Goal: Transaction & Acquisition: Purchase product/service

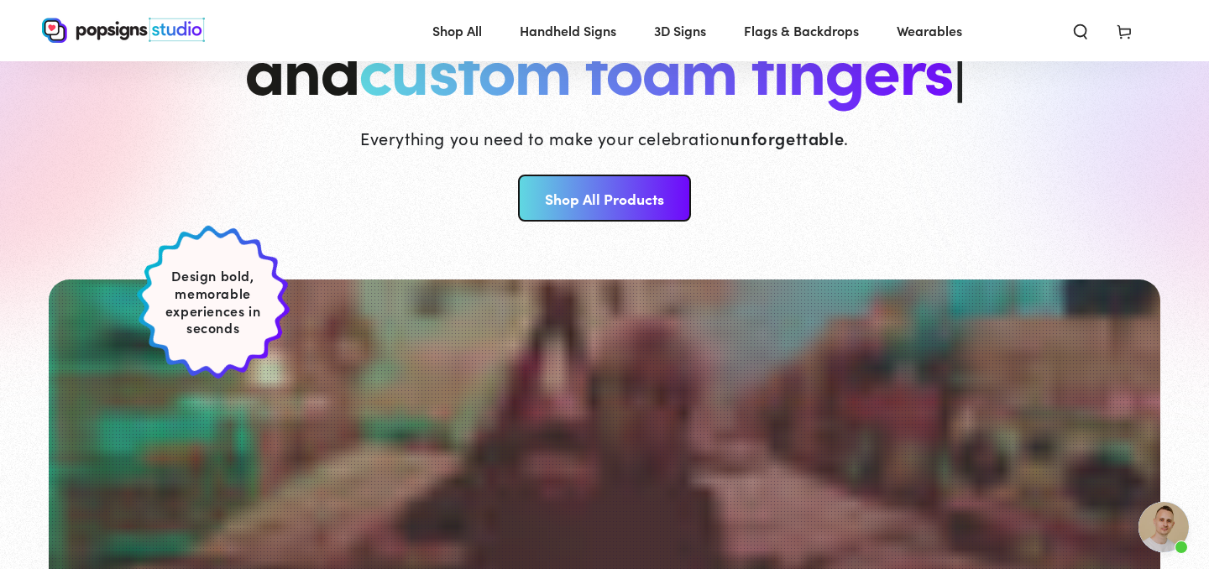
scroll to position [218, 0]
click at [608, 215] on link "Shop All Products" at bounding box center [604, 198] width 172 height 47
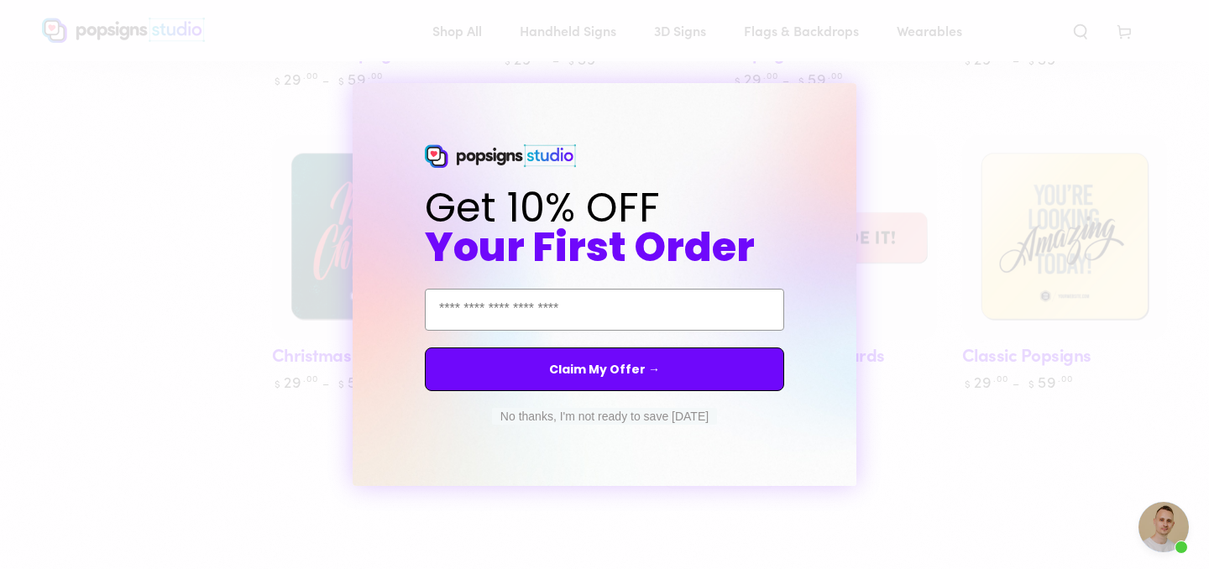
scroll to position [1047, 0]
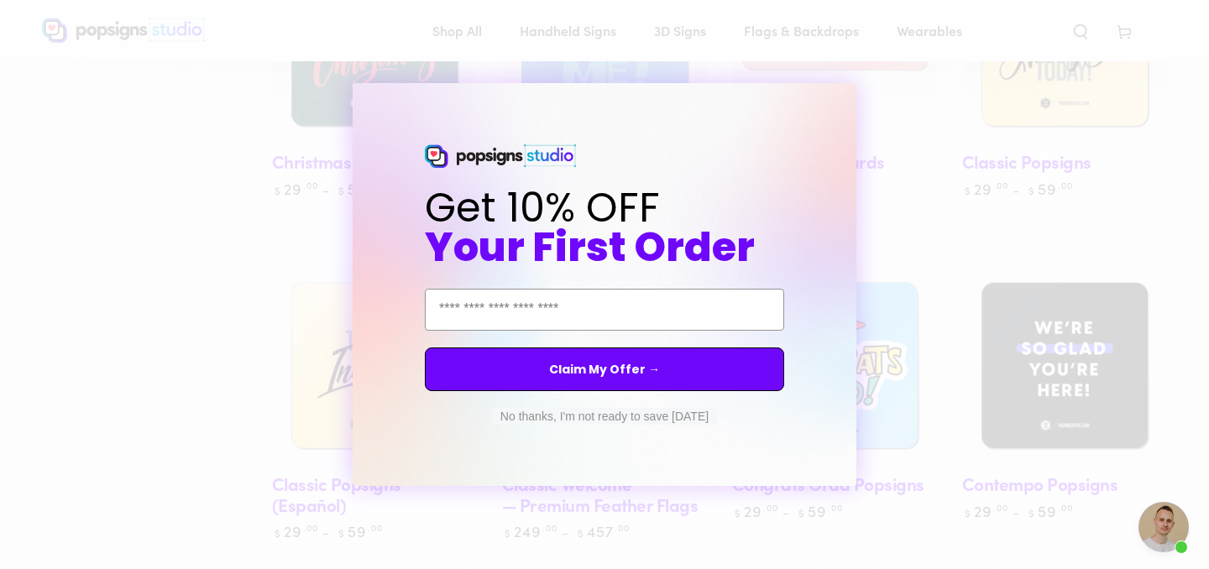
click at [630, 415] on button "No thanks, I'm not ready to save today" at bounding box center [604, 416] width 225 height 17
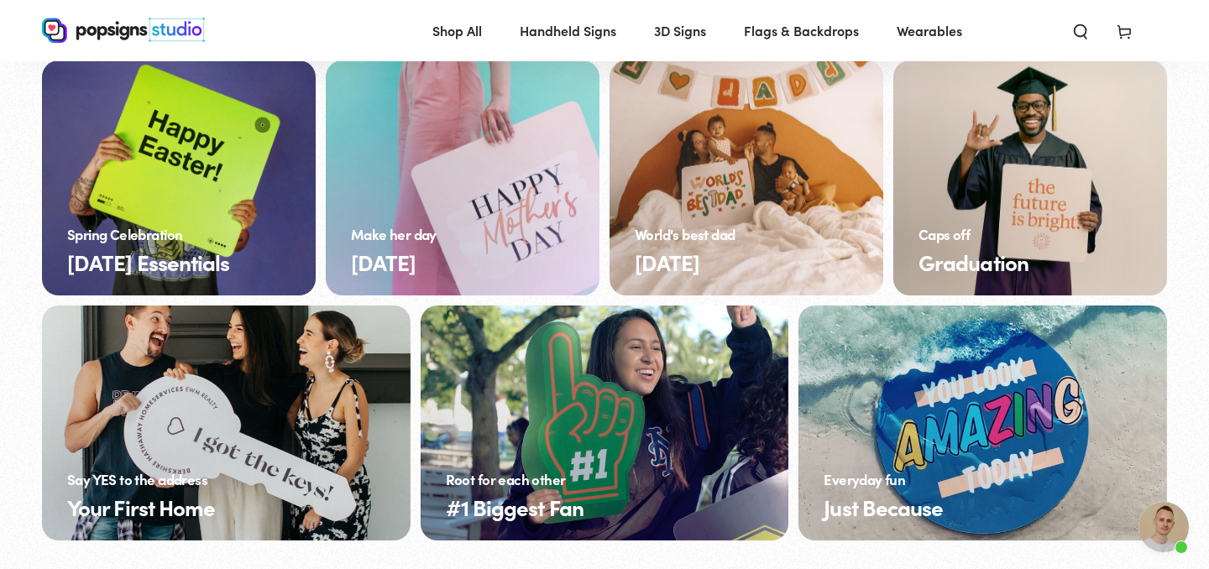
scroll to position [6335, 0]
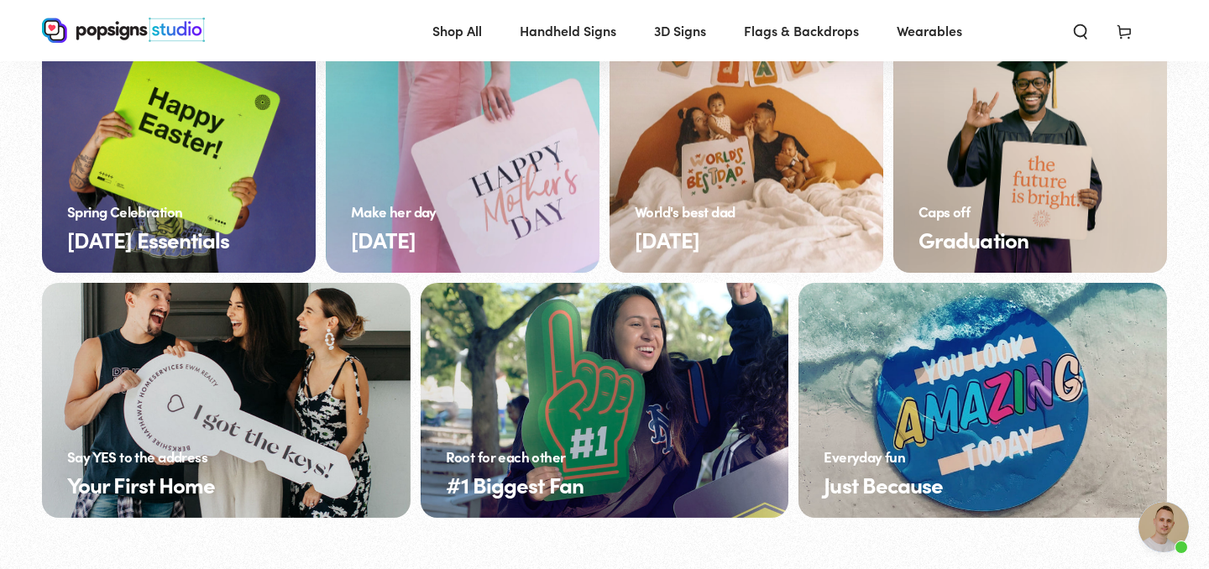
click at [896, 320] on link "Just Because" at bounding box center [982, 400] width 368 height 235
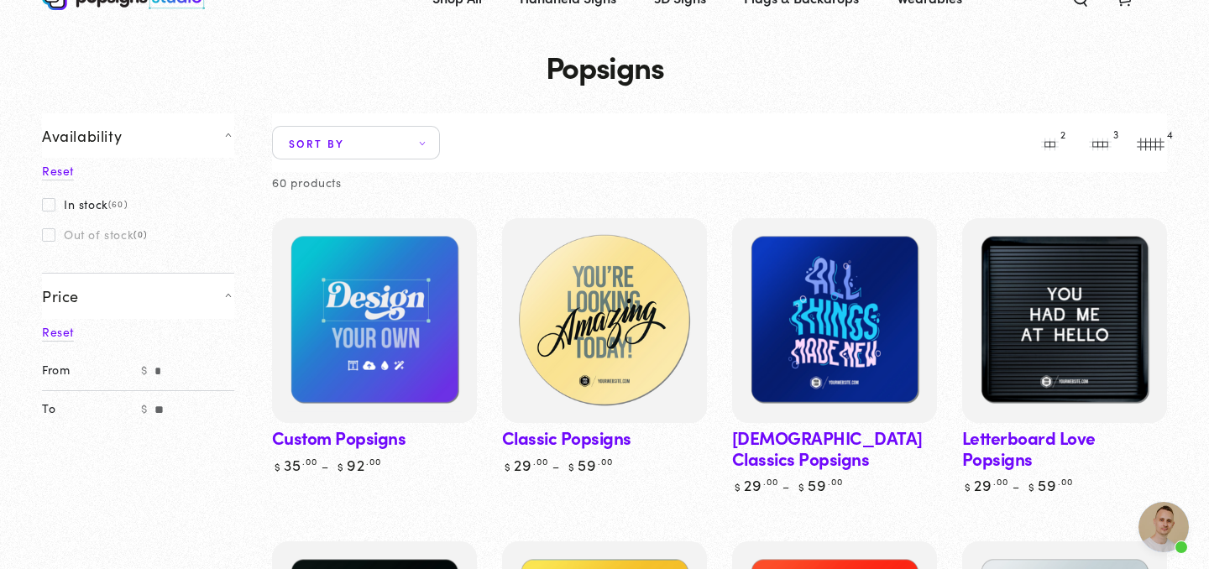
scroll to position [67, 0]
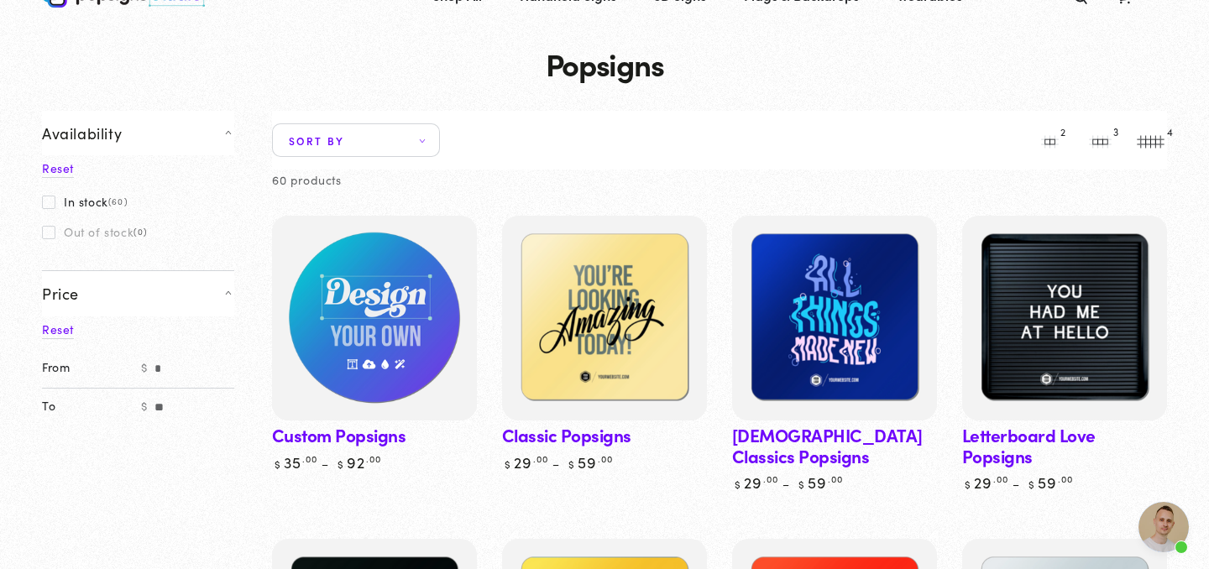
click at [405, 332] on img at bounding box center [374, 318] width 211 height 211
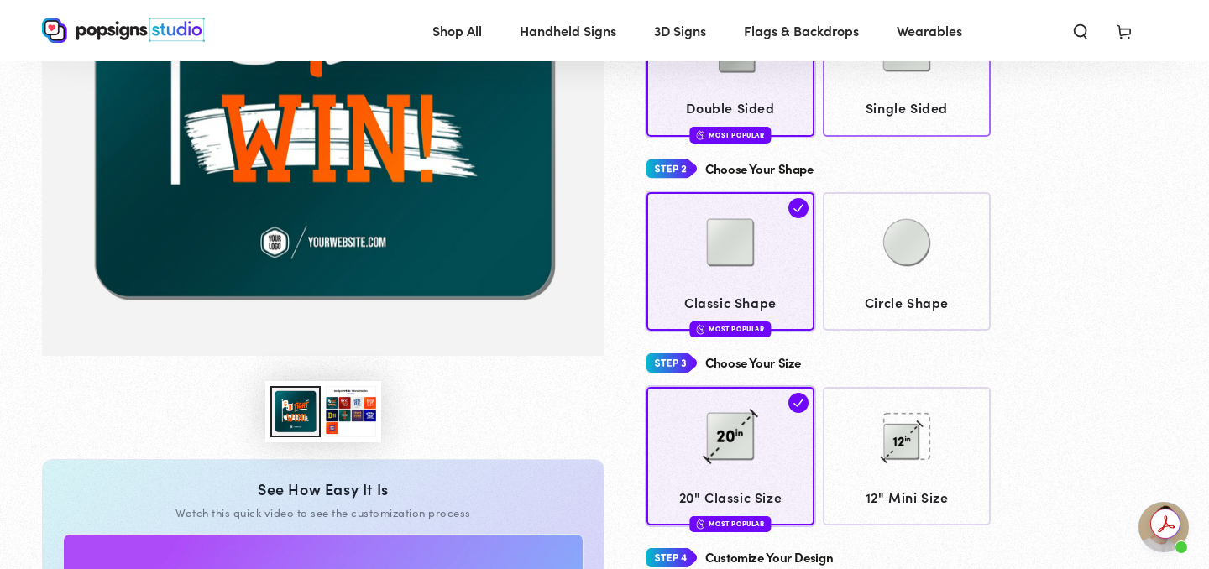
scroll to position [346, 0]
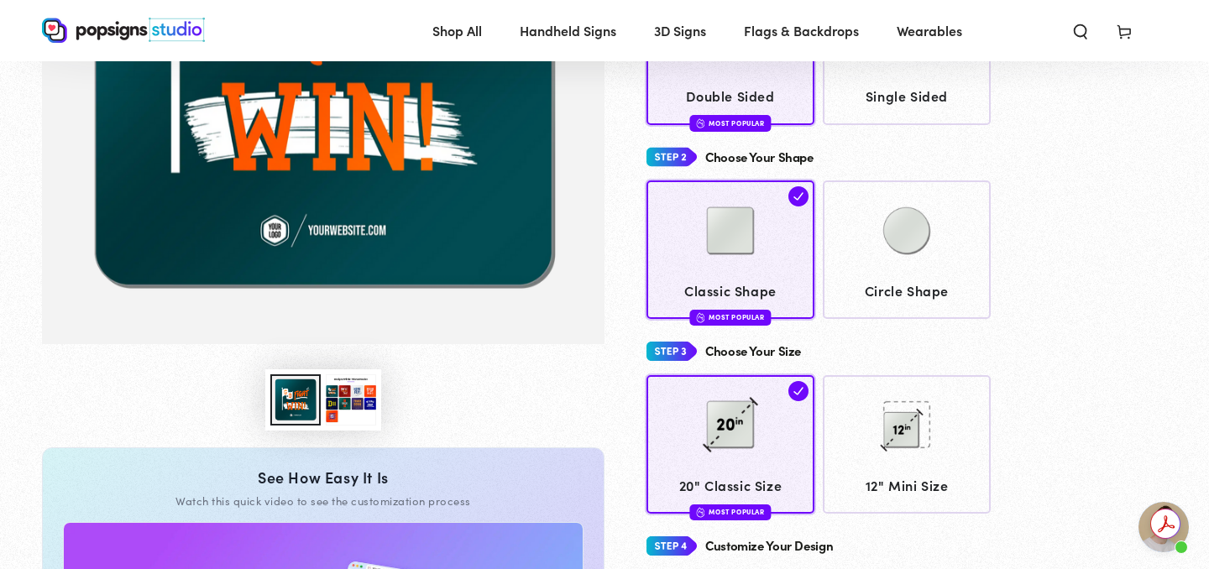
click at [352, 402] on button "Load image 3 in gallery view" at bounding box center [351, 399] width 50 height 51
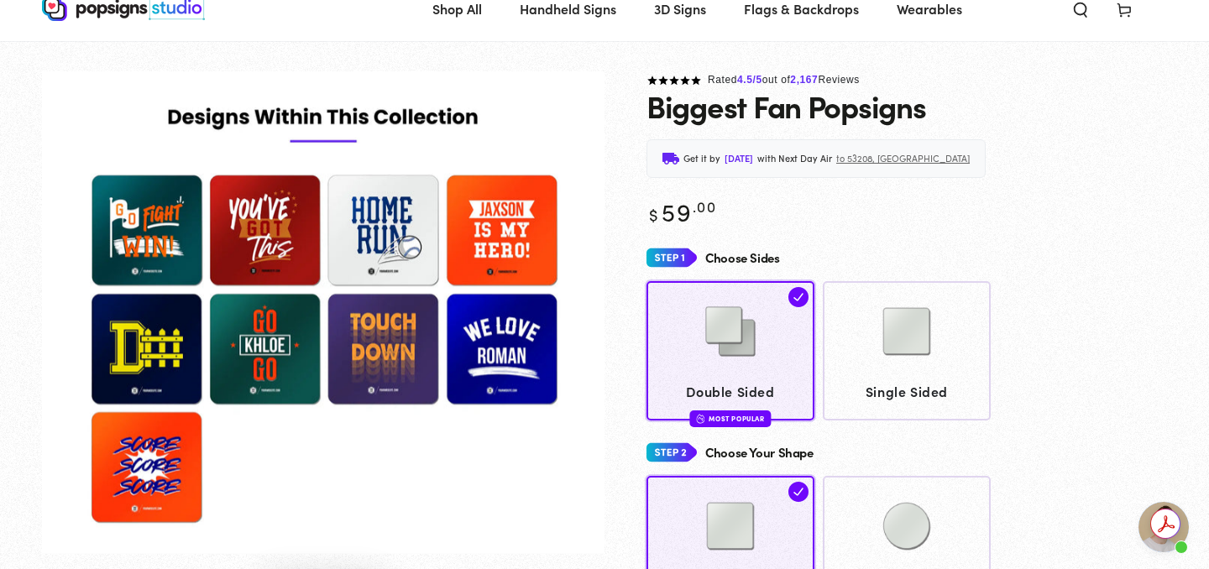
scroll to position [0, 0]
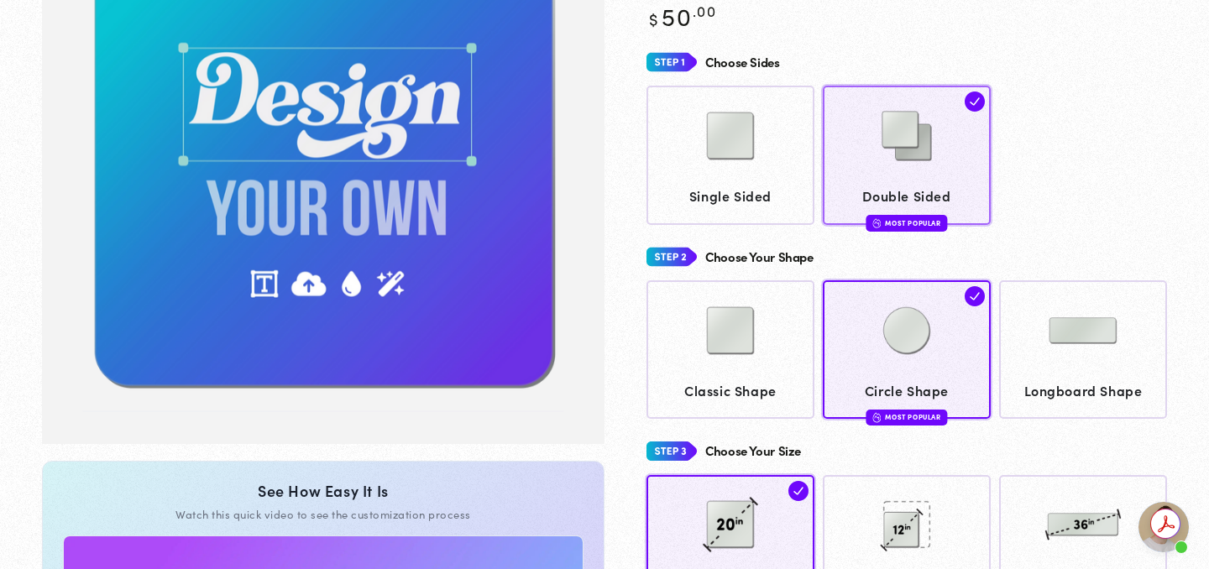
scroll to position [252, 0]
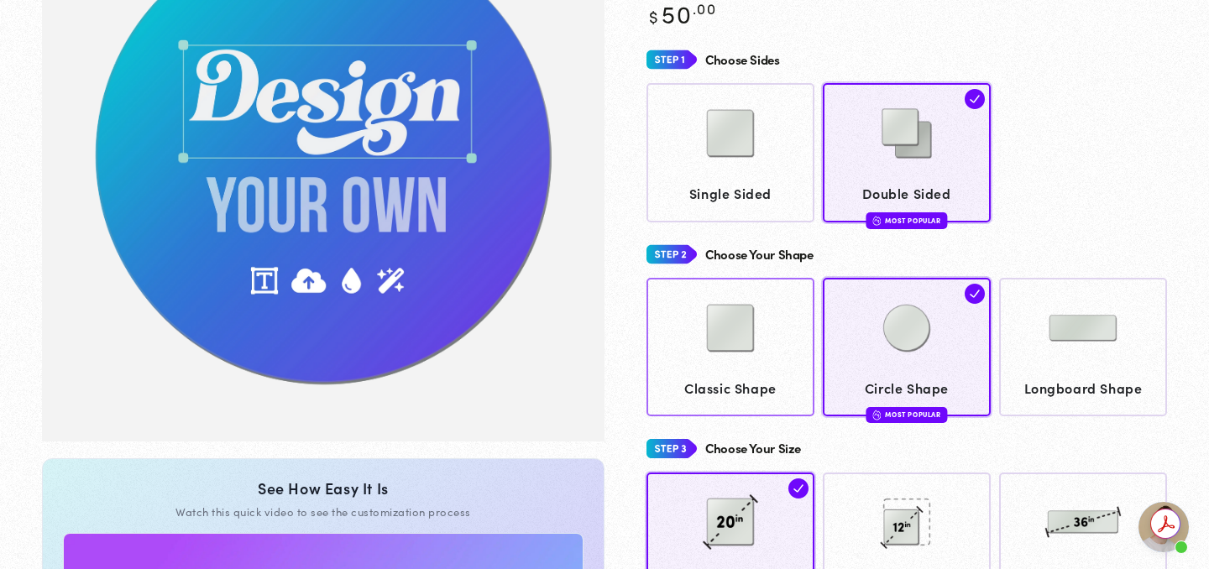
click at [741, 175] on img at bounding box center [730, 133] width 84 height 84
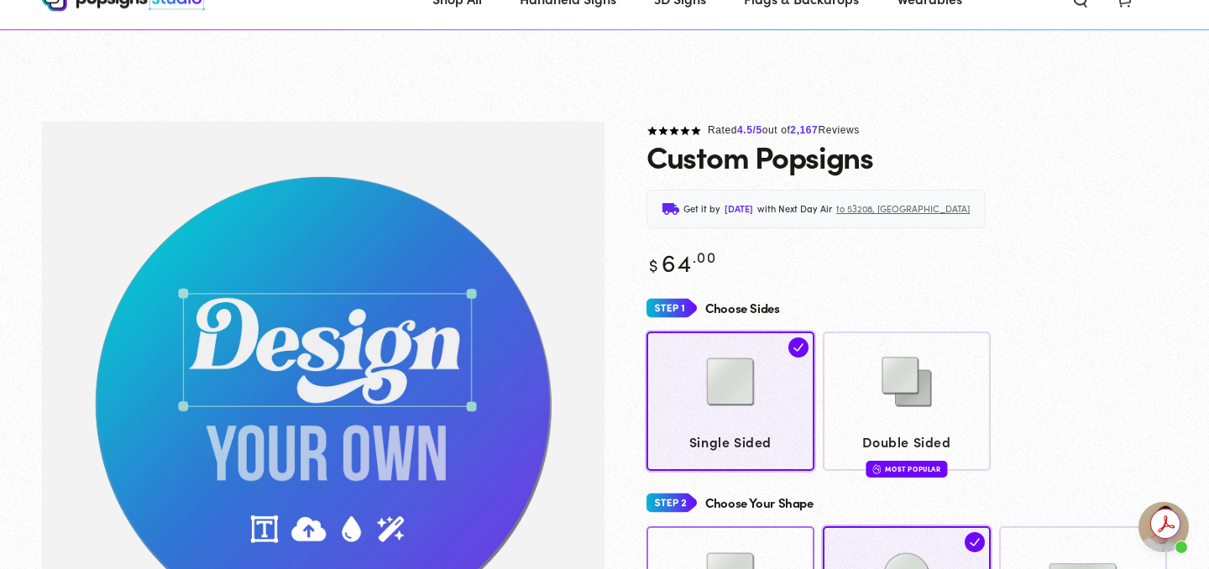
scroll to position [122, 0]
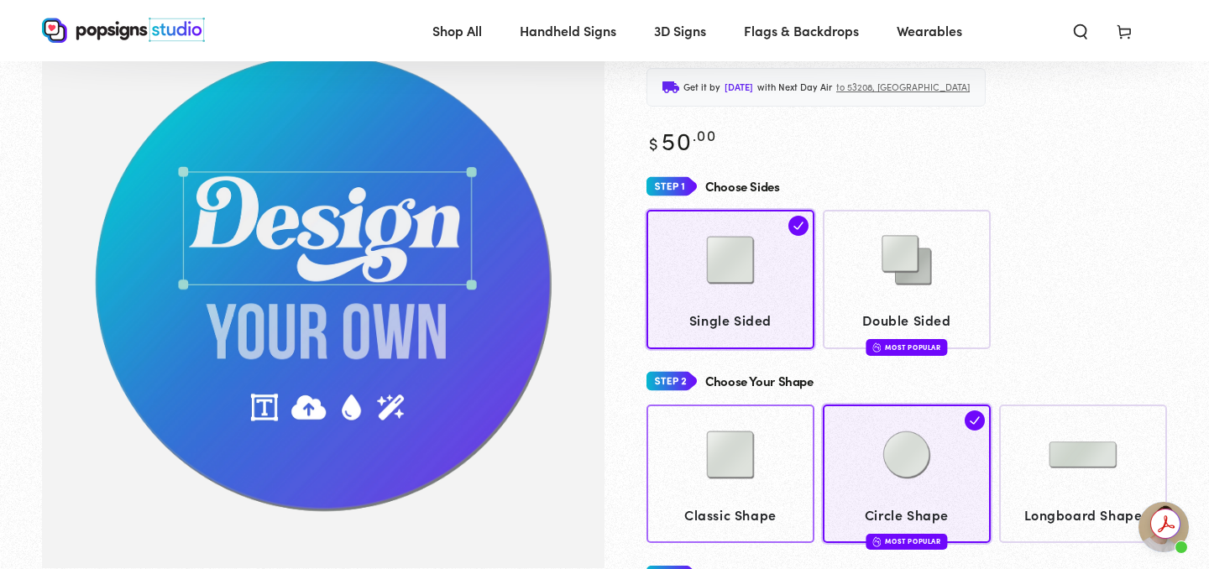
click at [731, 494] on img at bounding box center [730, 455] width 84 height 84
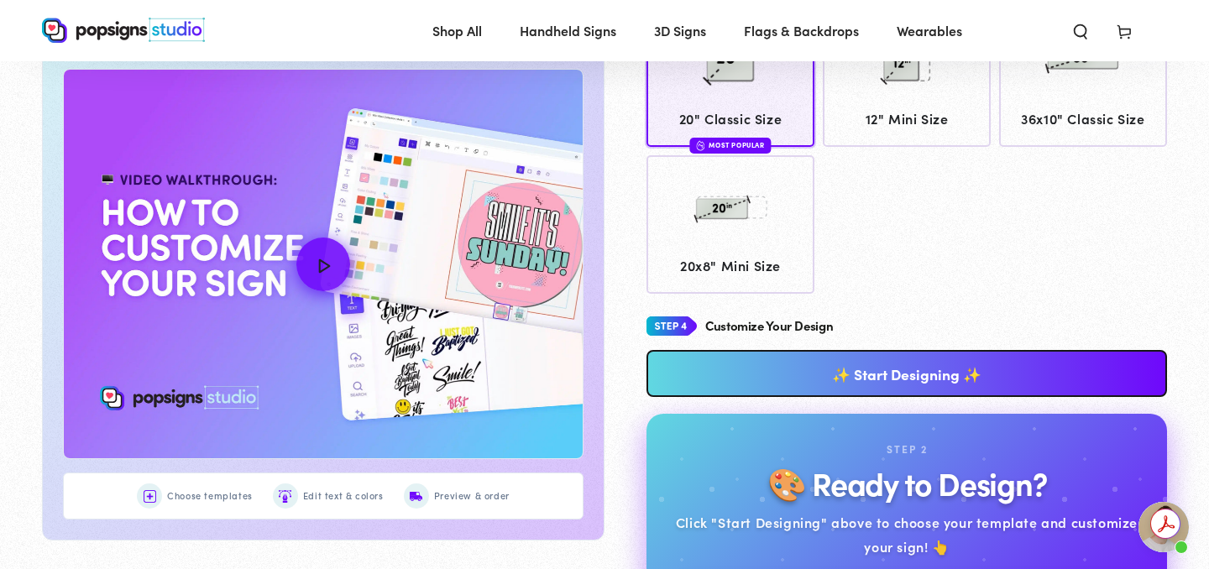
click at [797, 379] on link "✨ Start Designing ✨" at bounding box center [906, 373] width 520 height 47
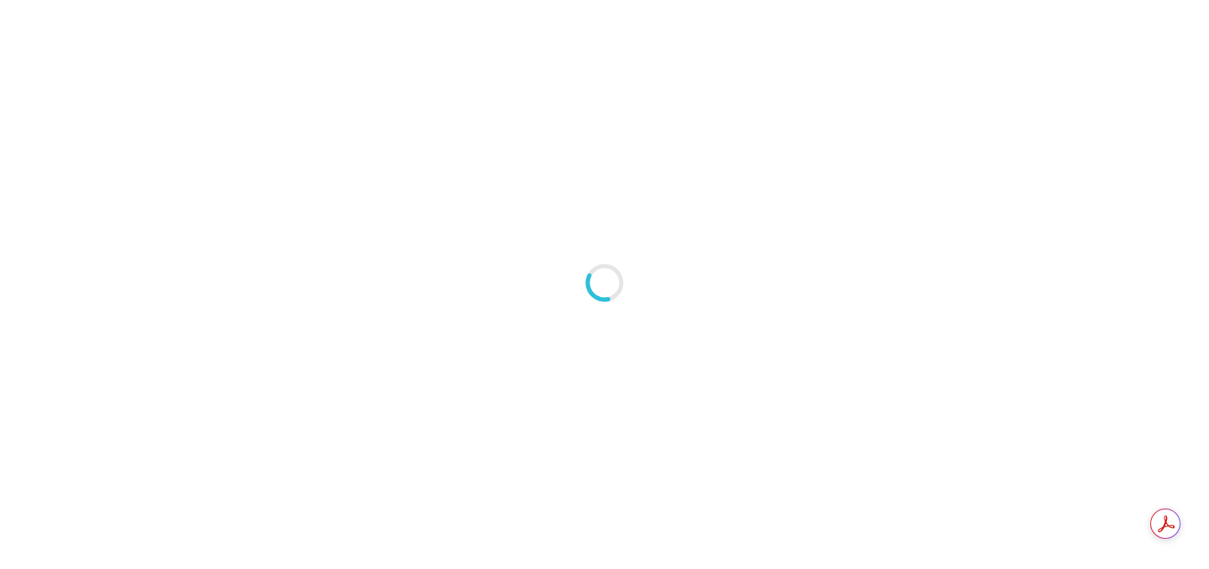
type textarea "An ancient tree with a door leading to a magical world"
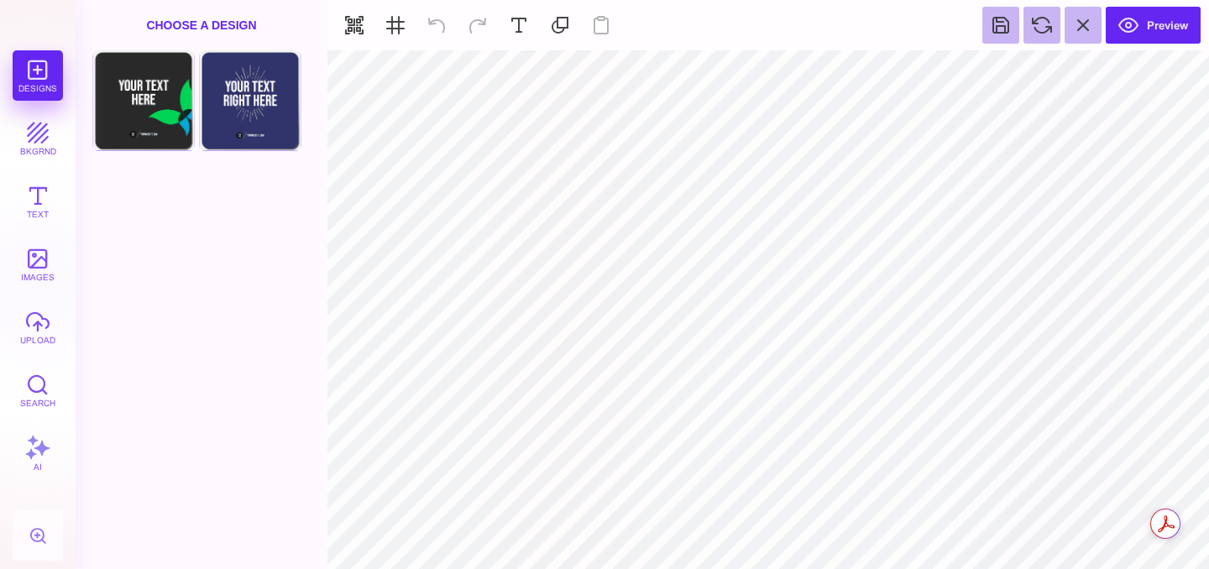
type input "#F1F1F2"
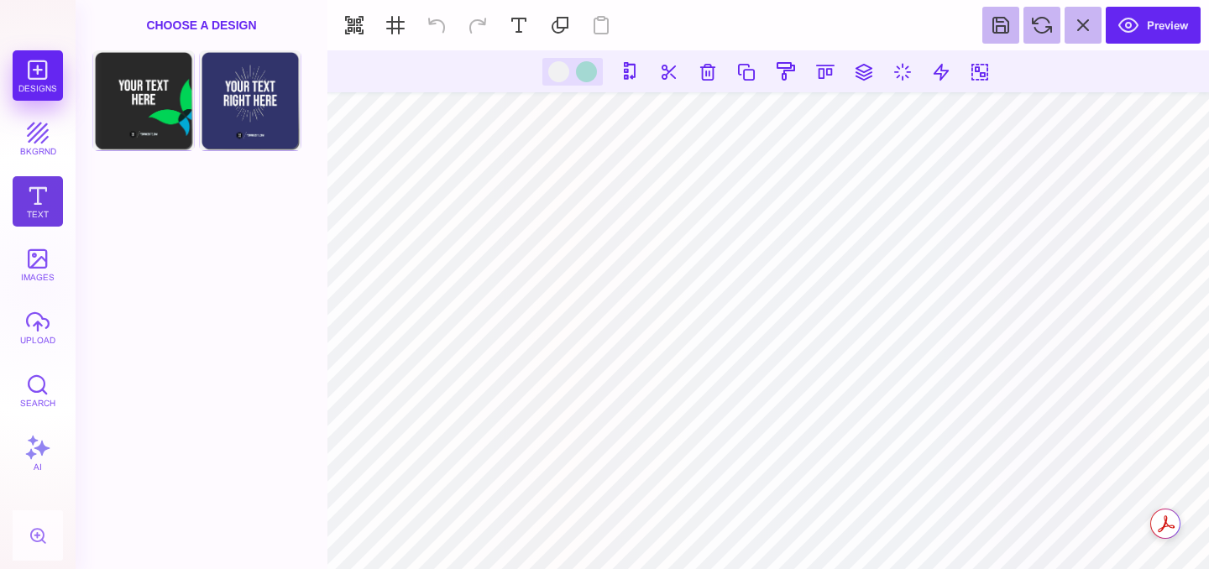
click at [28, 201] on button "Text" at bounding box center [38, 201] width 50 height 50
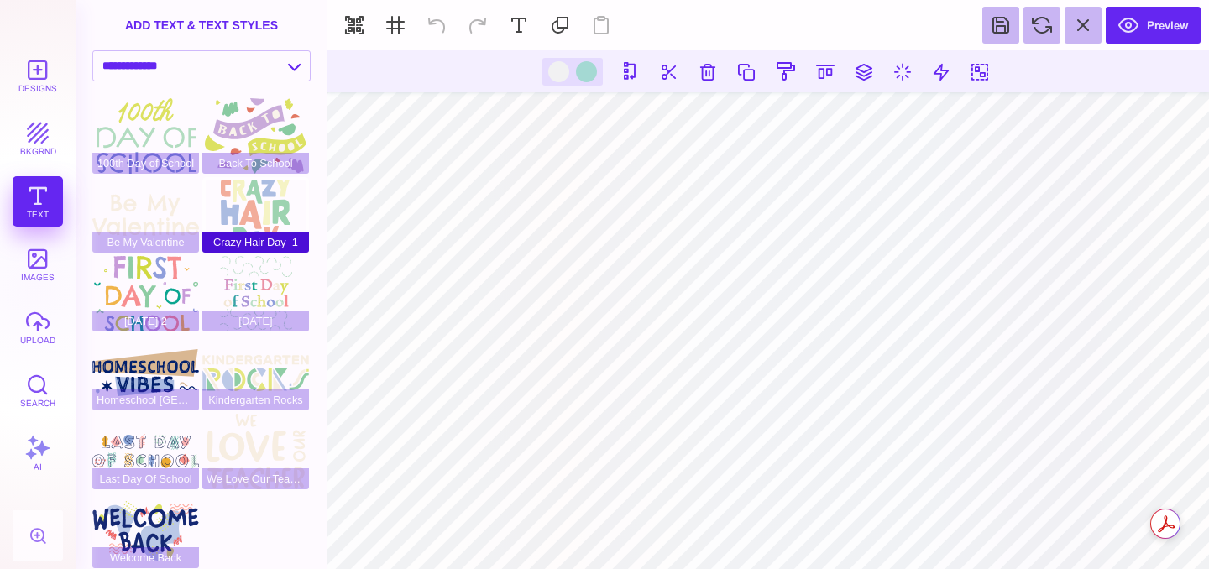
scroll to position [4, 0]
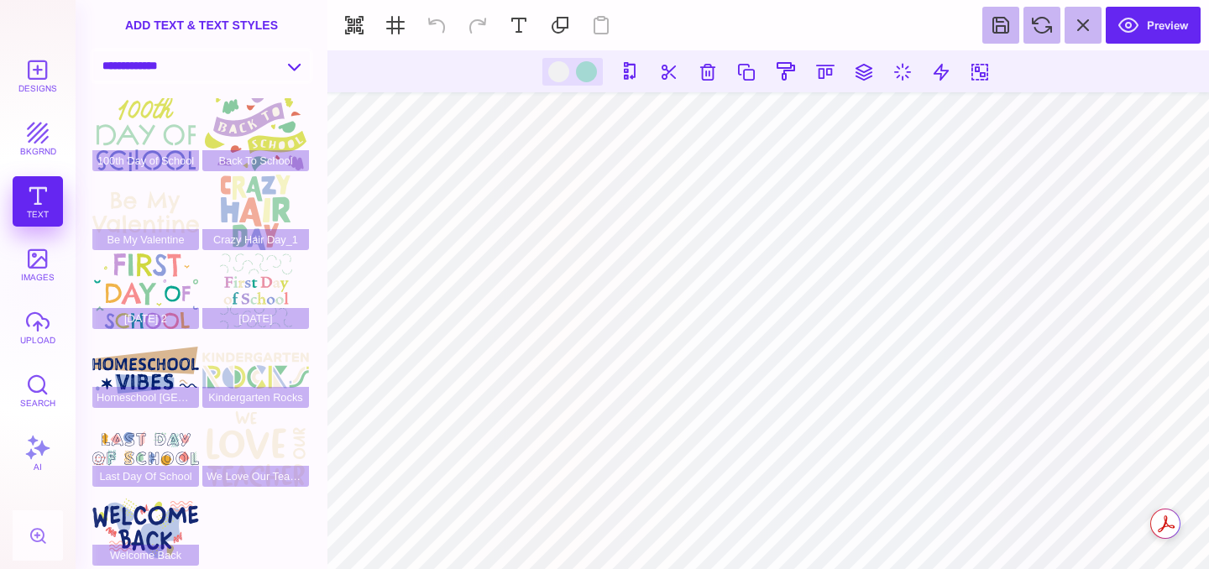
click at [237, 69] on select "**********" at bounding box center [201, 65] width 217 height 29
click at [93, 51] on select "**********" at bounding box center [201, 65] width 217 height 29
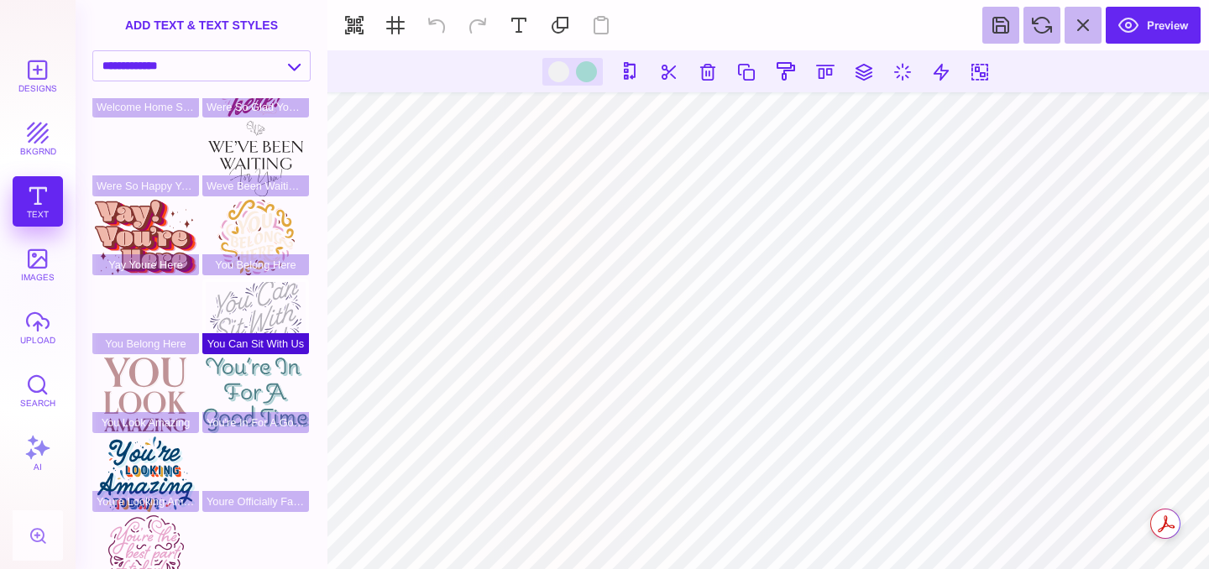
scroll to position [478, 0]
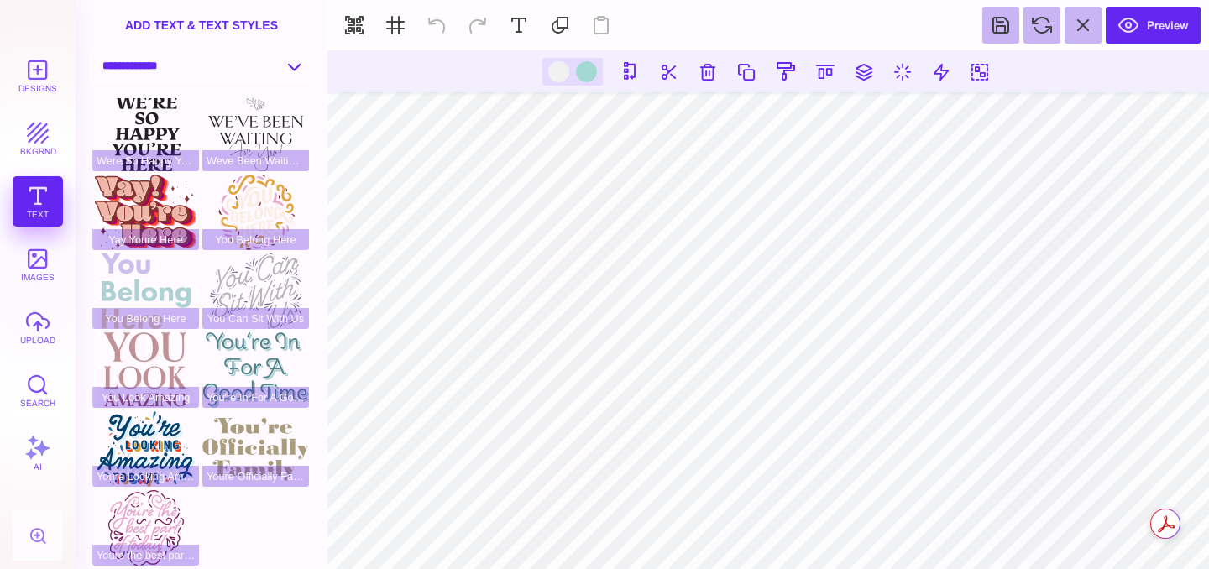
click at [286, 73] on select "**********" at bounding box center [201, 65] width 217 height 29
select select "**********"
click at [93, 51] on select "**********" at bounding box center [201, 65] width 217 height 29
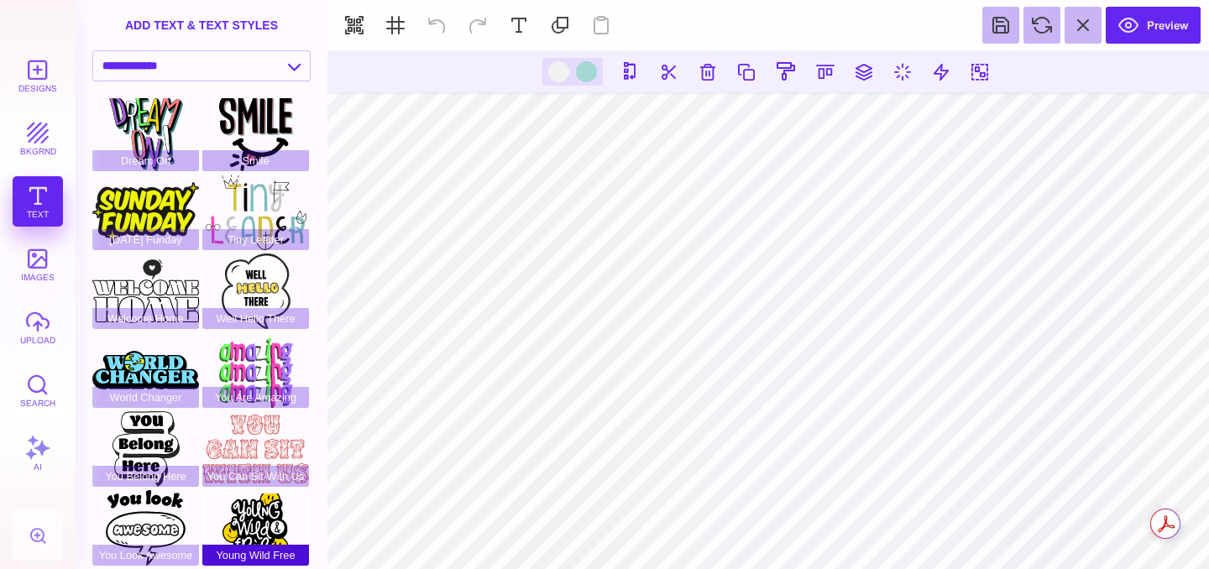
scroll to position [0, 0]
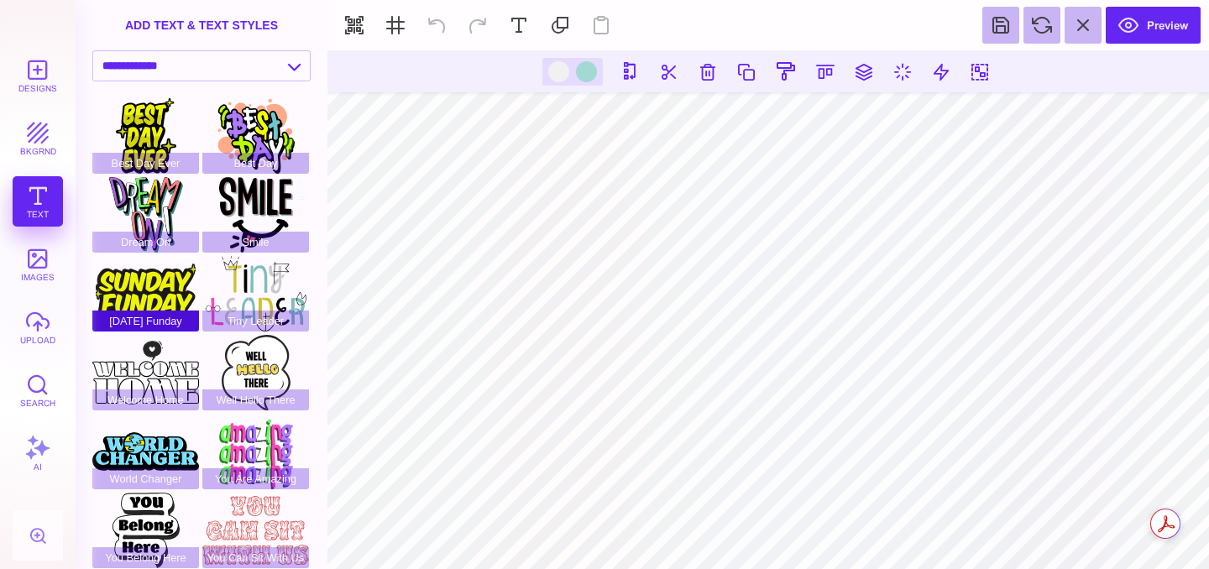
click at [143, 278] on div "Sunday Funday" at bounding box center [145, 294] width 107 height 76
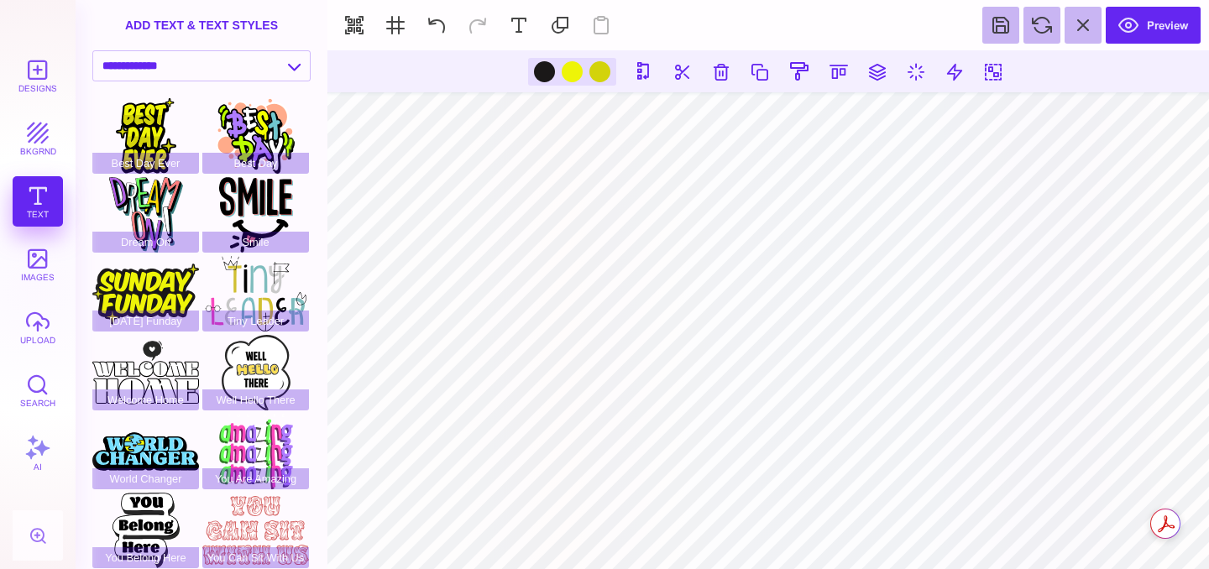
click at [36, 199] on div "Designs bkgrnd Text images upload Search AI" at bounding box center [38, 309] width 76 height 519
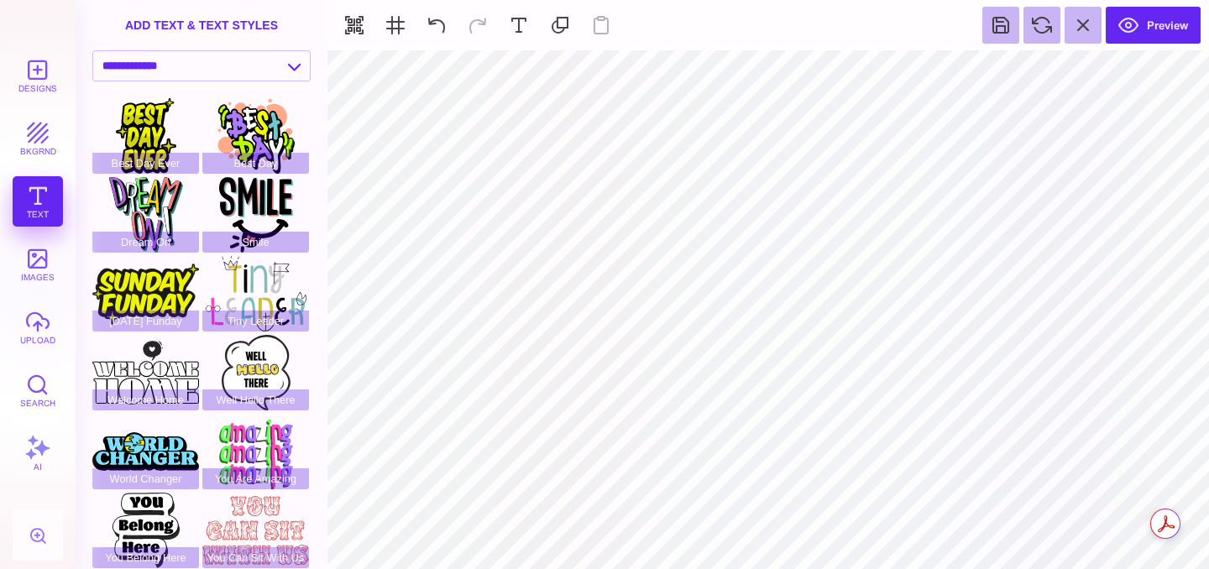
click at [25, 191] on div "Designs bkgrnd Text images upload Search AI" at bounding box center [38, 309] width 76 height 519
click at [135, 316] on span "Sunday Funday" at bounding box center [145, 321] width 107 height 21
click at [152, 285] on div "Sunday Funday" at bounding box center [145, 294] width 107 height 76
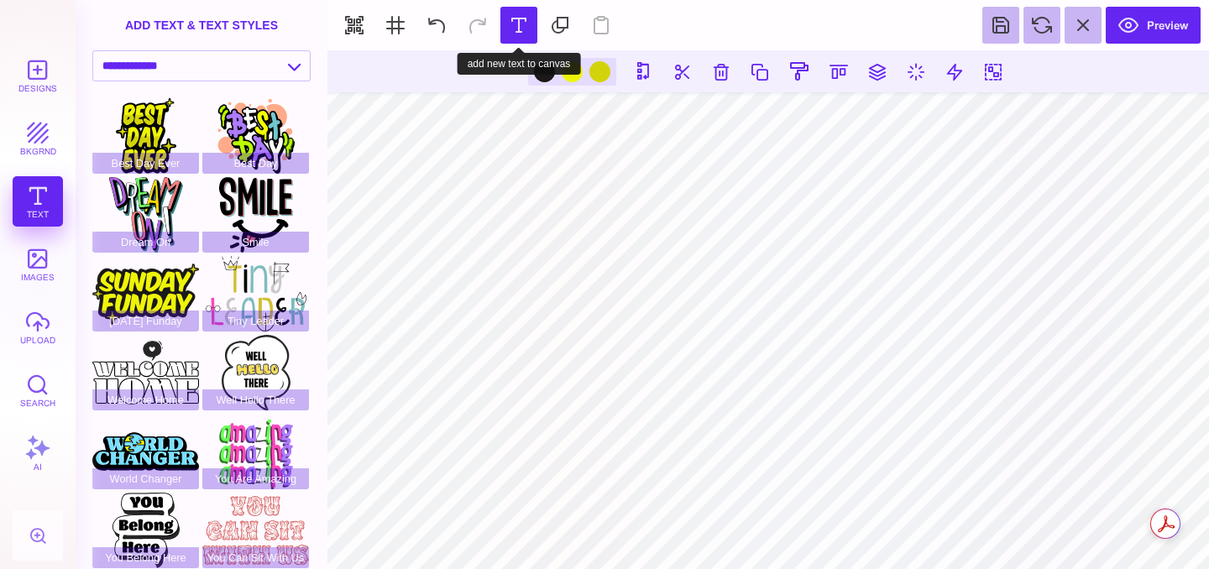
click at [523, 21] on button at bounding box center [518, 25] width 37 height 37
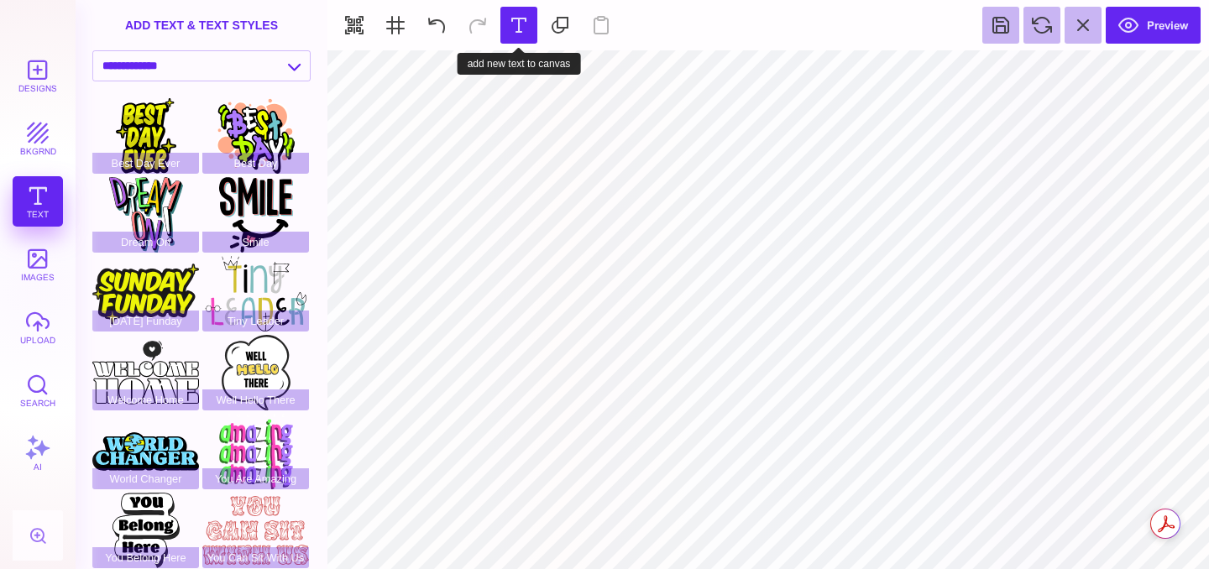
type input "#F1F1F2"
click at [524, 24] on button at bounding box center [518, 25] width 37 height 37
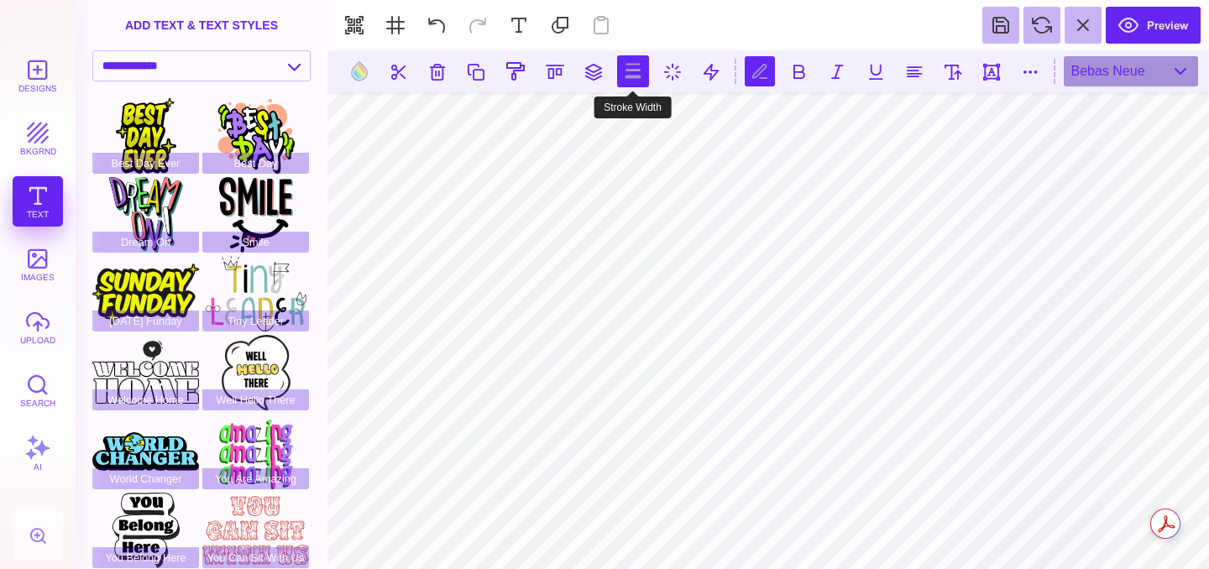
scroll to position [0, 2]
type textarea "***** *******"
click at [906, 71] on button at bounding box center [914, 71] width 30 height 30
click at [264, 67] on select "**********" at bounding box center [201, 65] width 217 height 29
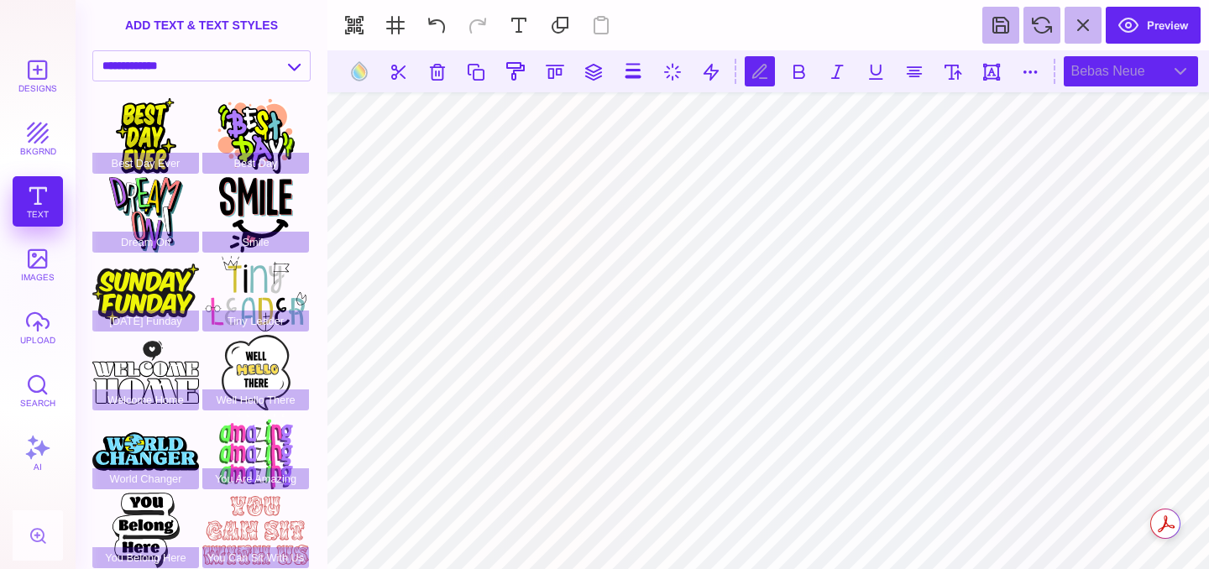
click at [1152, 70] on div "Bebas Neue" at bounding box center [1130, 71] width 134 height 30
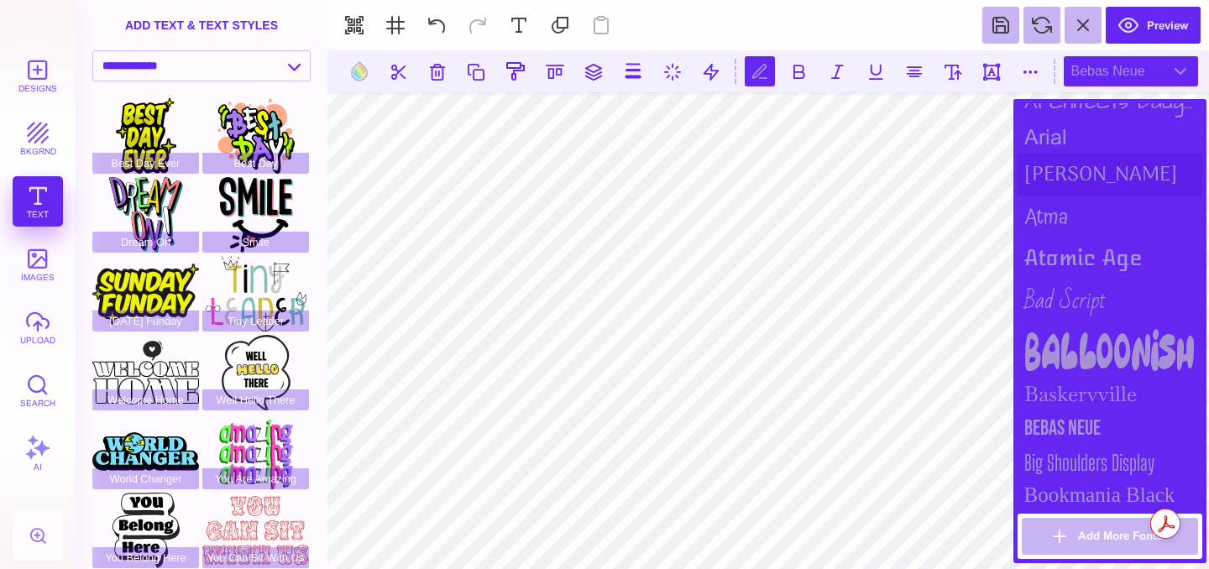
scroll to position [255, 0]
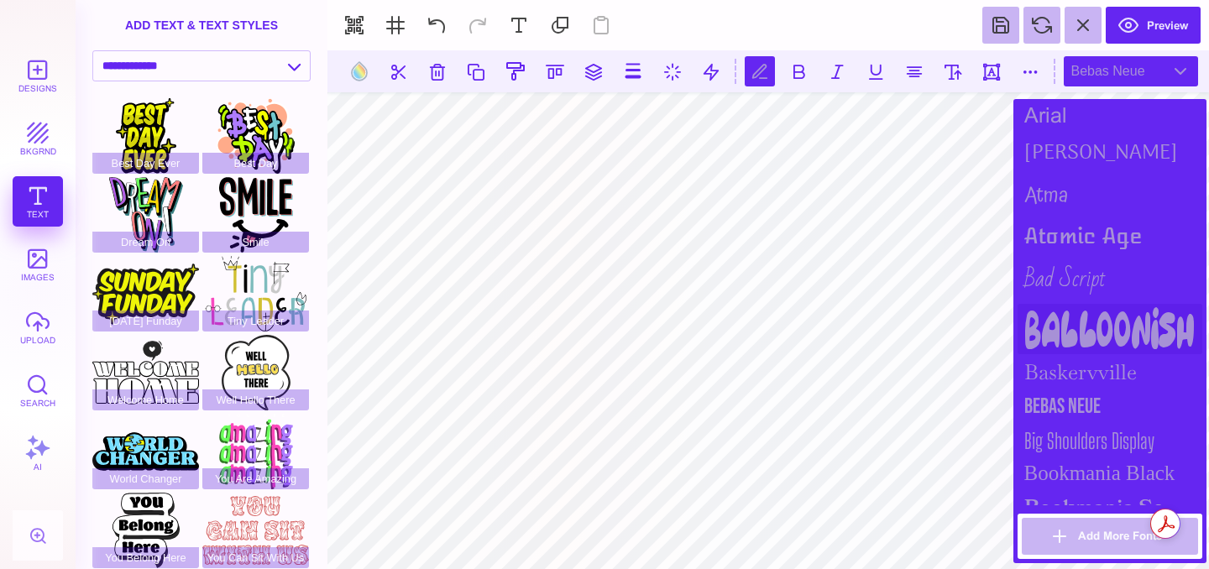
click at [1103, 315] on div "Balloonish" at bounding box center [1109, 329] width 185 height 50
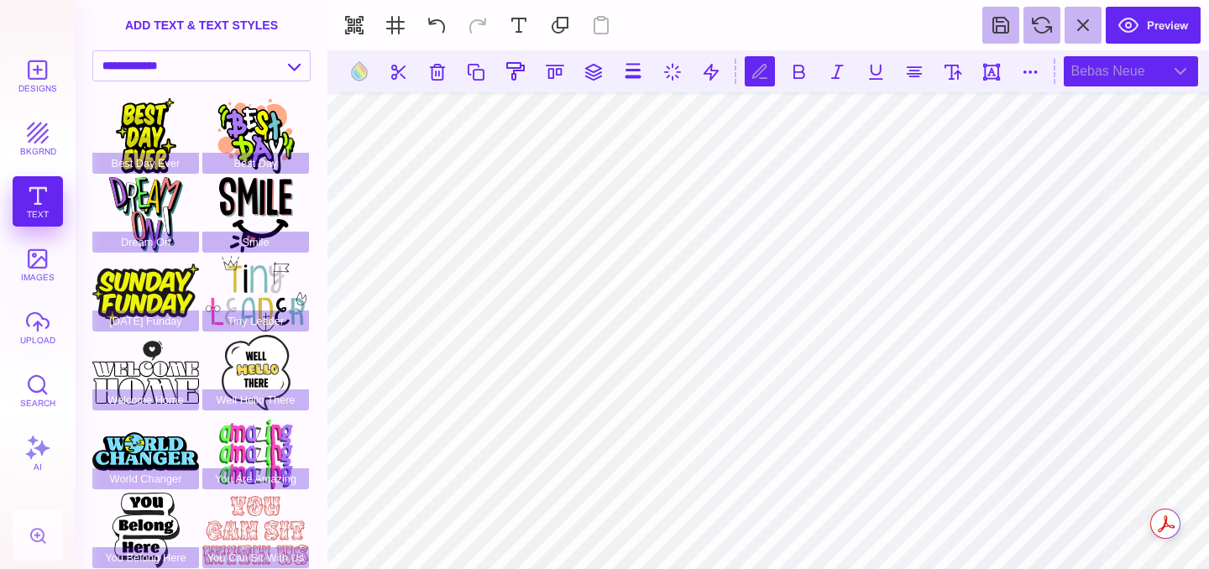
click at [1178, 63] on div "Bebas Neue" at bounding box center [1130, 71] width 134 height 30
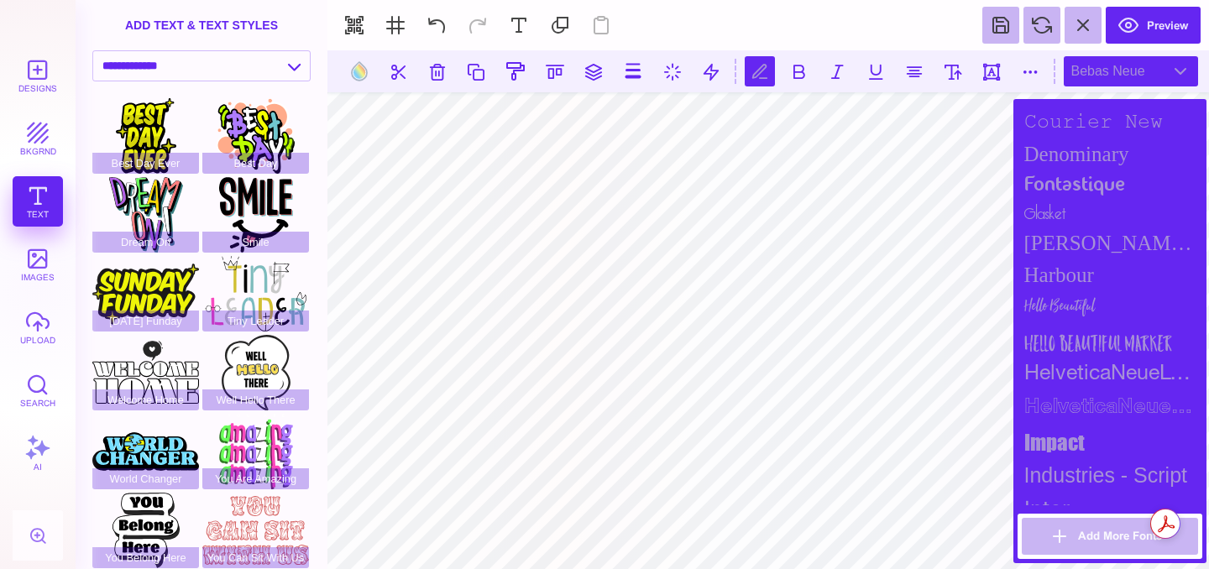
scroll to position [963, 0]
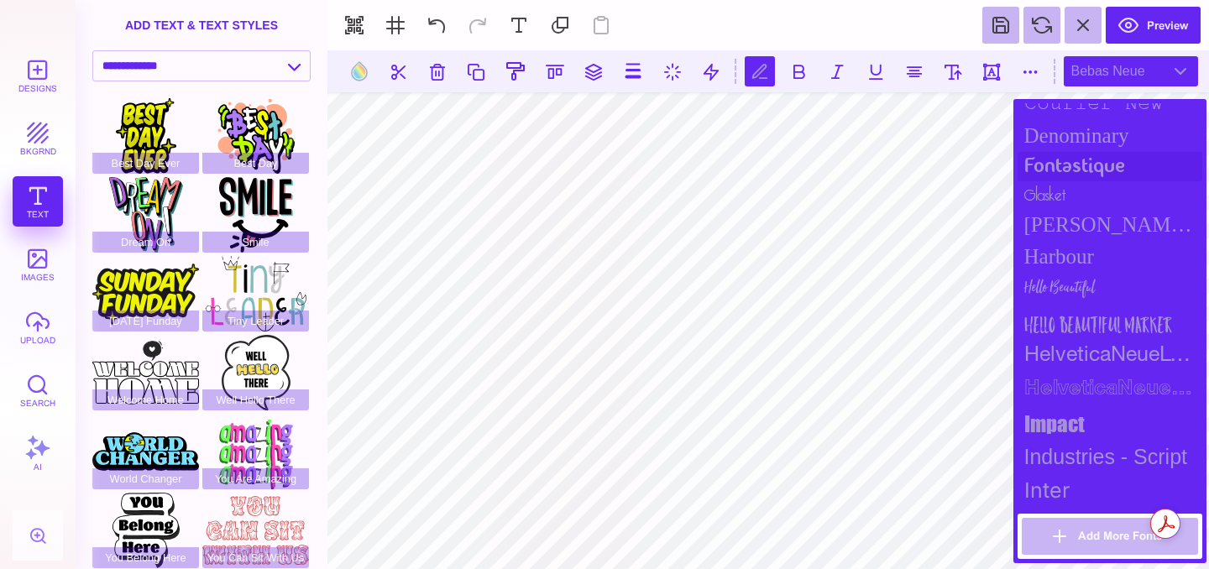
click at [1105, 165] on div "fontastique" at bounding box center [1109, 166] width 185 height 29
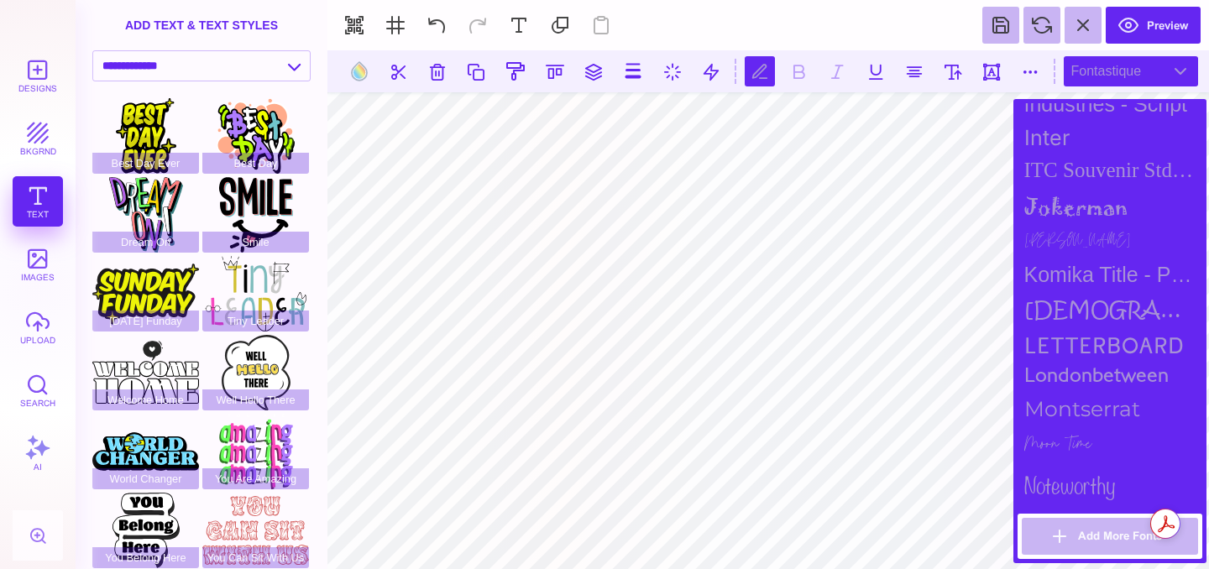
scroll to position [1316, 0]
click at [1094, 344] on div "Letterboard" at bounding box center [1109, 344] width 185 height 34
